Goal: Task Accomplishment & Management: Manage account settings

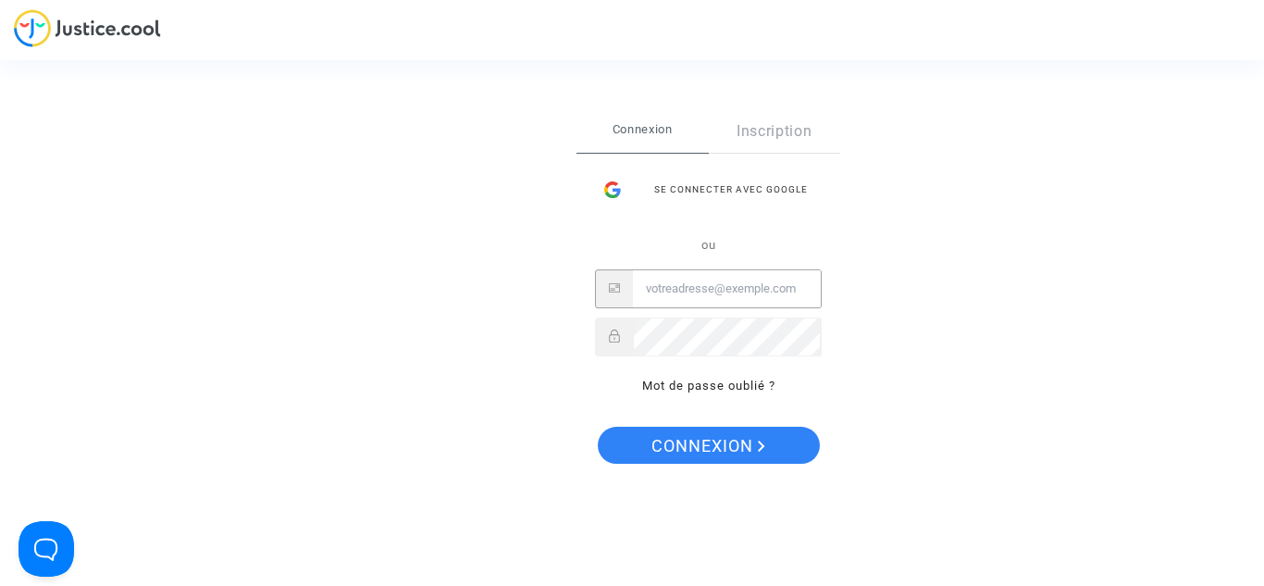
click at [751, 288] on input "Email" at bounding box center [727, 288] width 188 height 37
type input "thibault.marichal@hotmail.be"
click at [598, 427] on button "Connexion" at bounding box center [709, 445] width 222 height 37
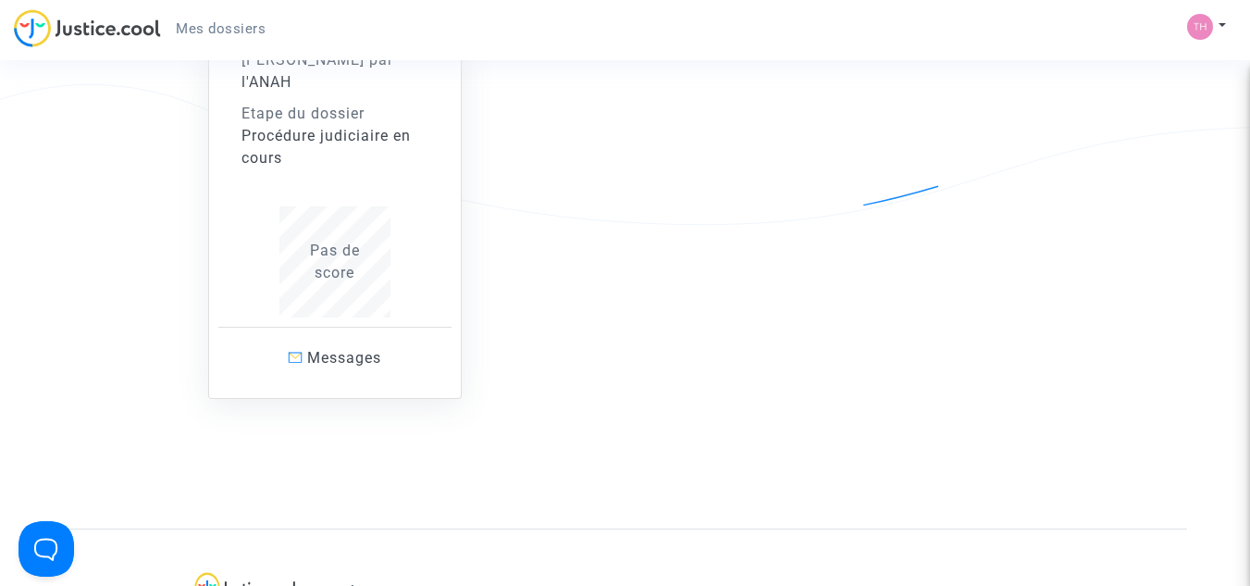
scroll to position [260, 0]
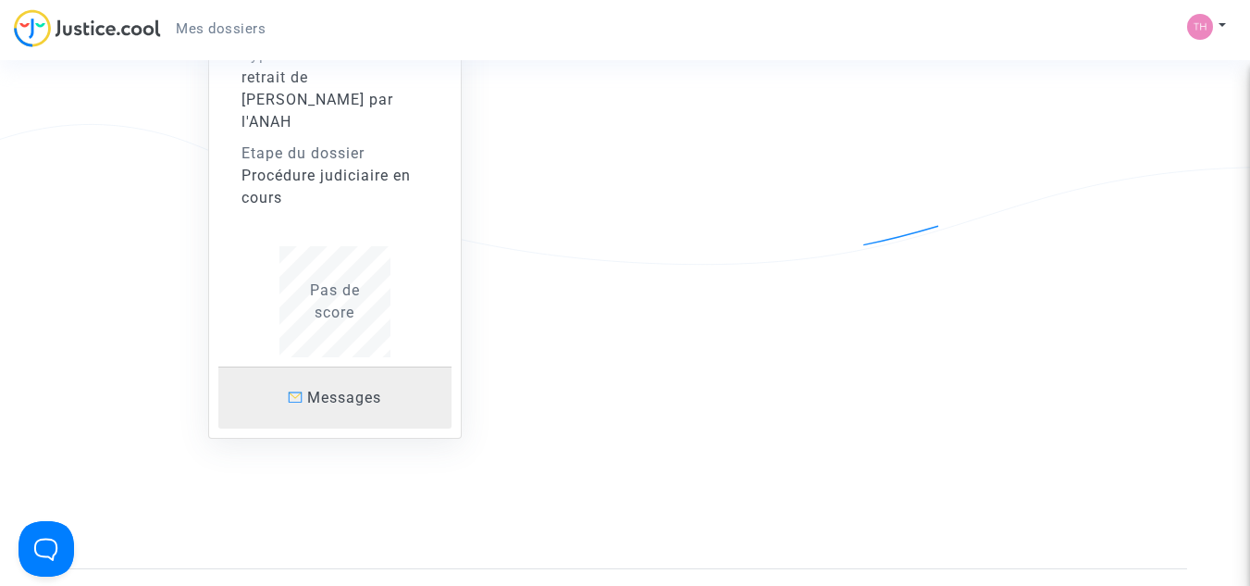
click at [297, 391] on span at bounding box center [295, 396] width 15 height 11
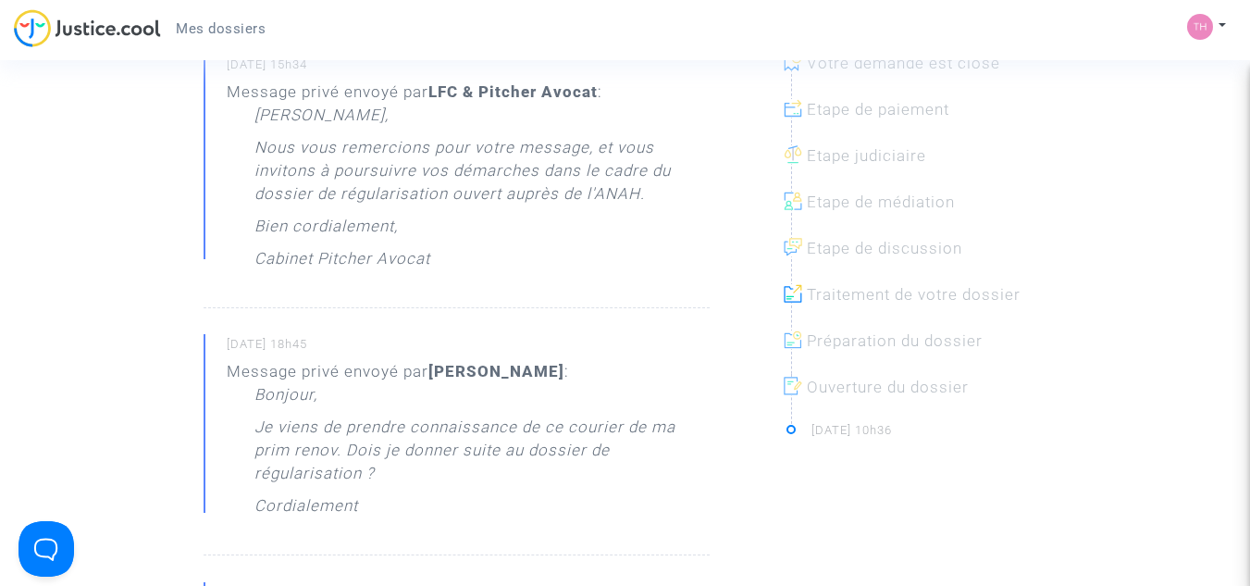
scroll to position [462, 0]
